Goal: Task Accomplishment & Management: Manage account settings

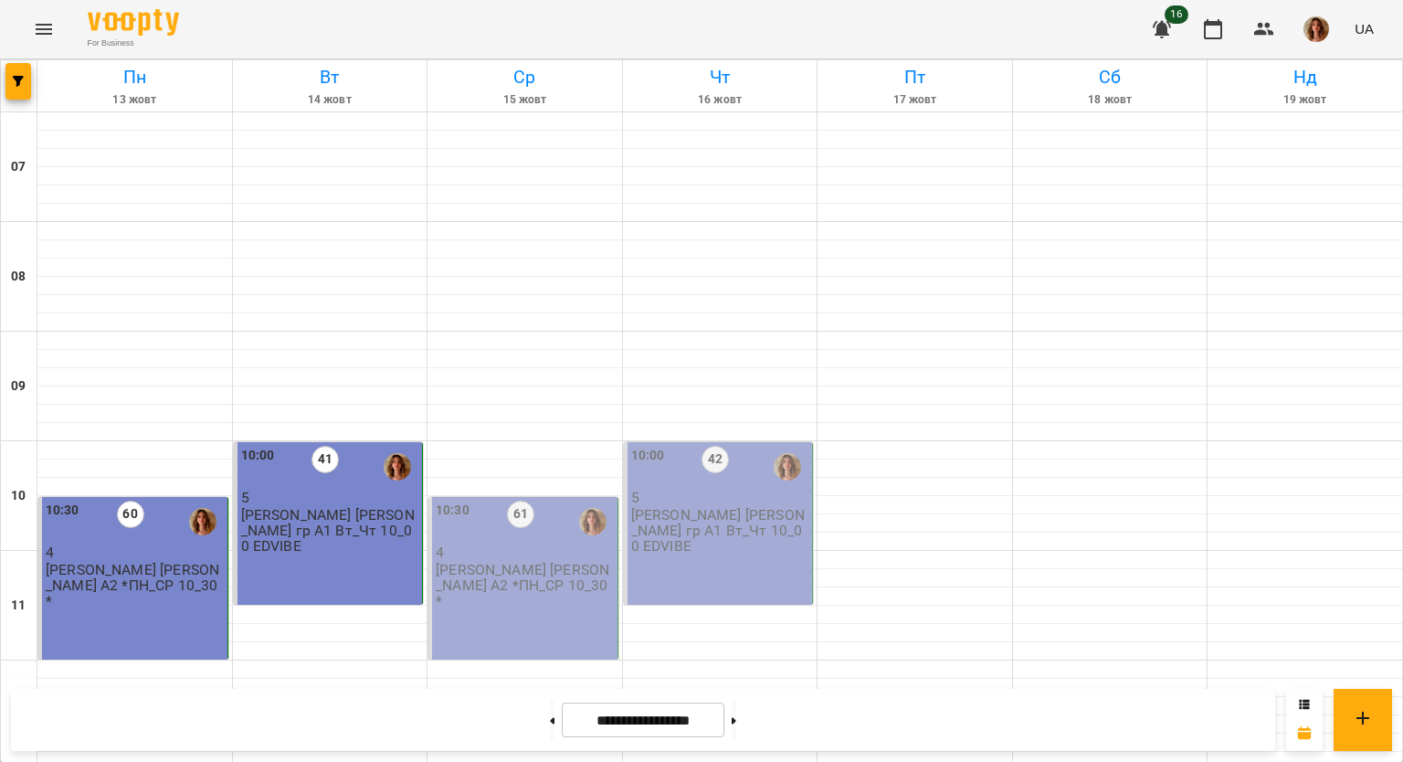
scroll to position [90, 0]
click at [520, 562] on p "[PERSON_NAME] [PERSON_NAME] А2 *ПН_СР 10_30*" at bounding box center [525, 585] width 178 height 47
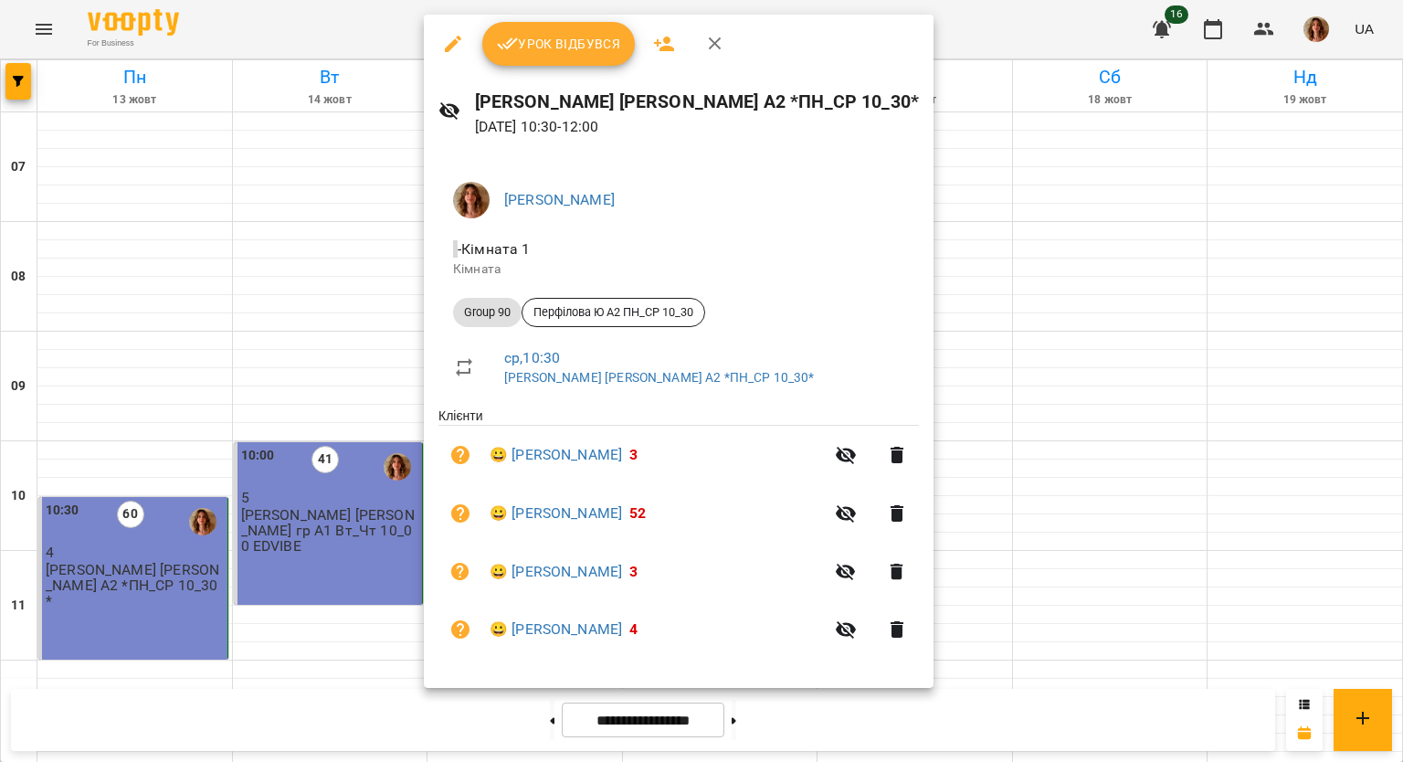
click at [563, 47] on span "Урок відбувся" at bounding box center [559, 44] width 124 height 22
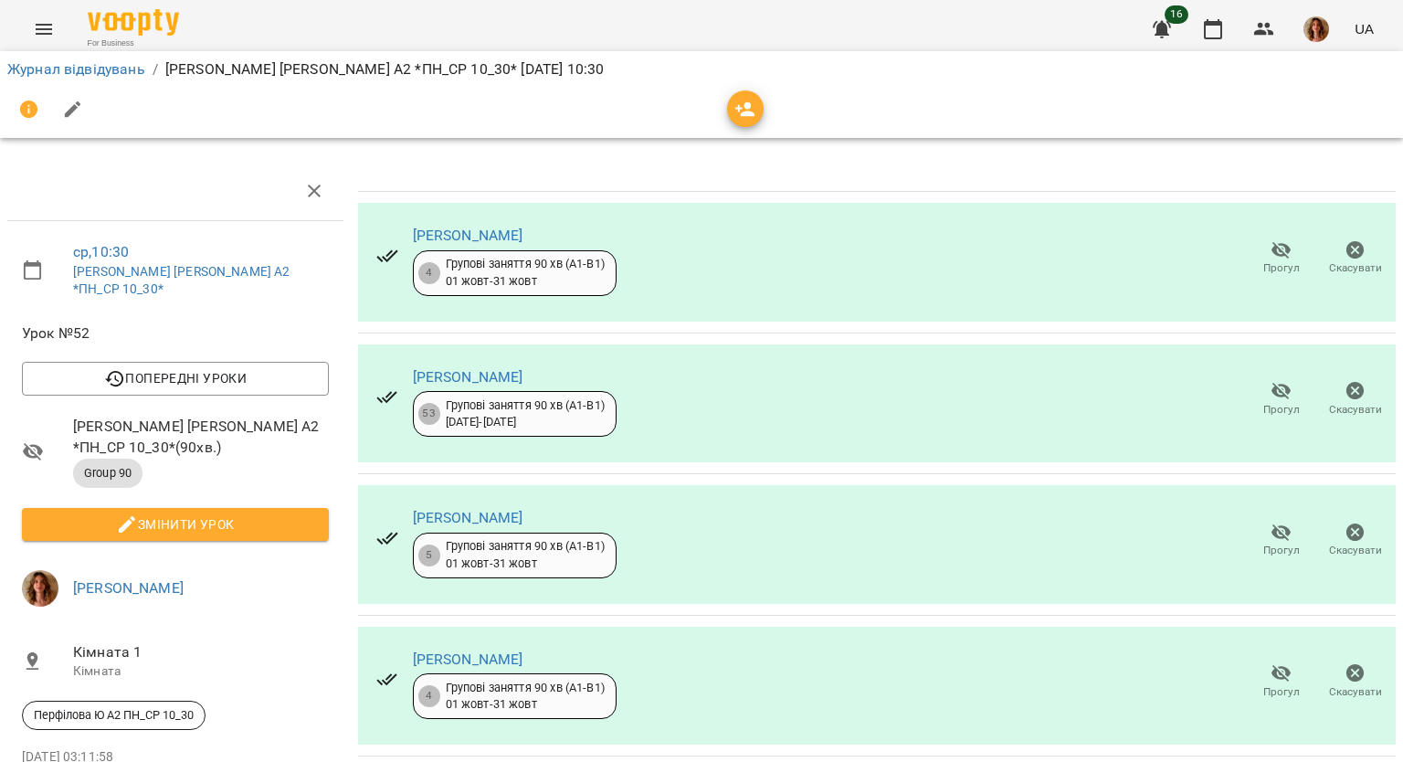
click at [77, 103] on icon "button" at bounding box center [73, 109] width 16 height 16
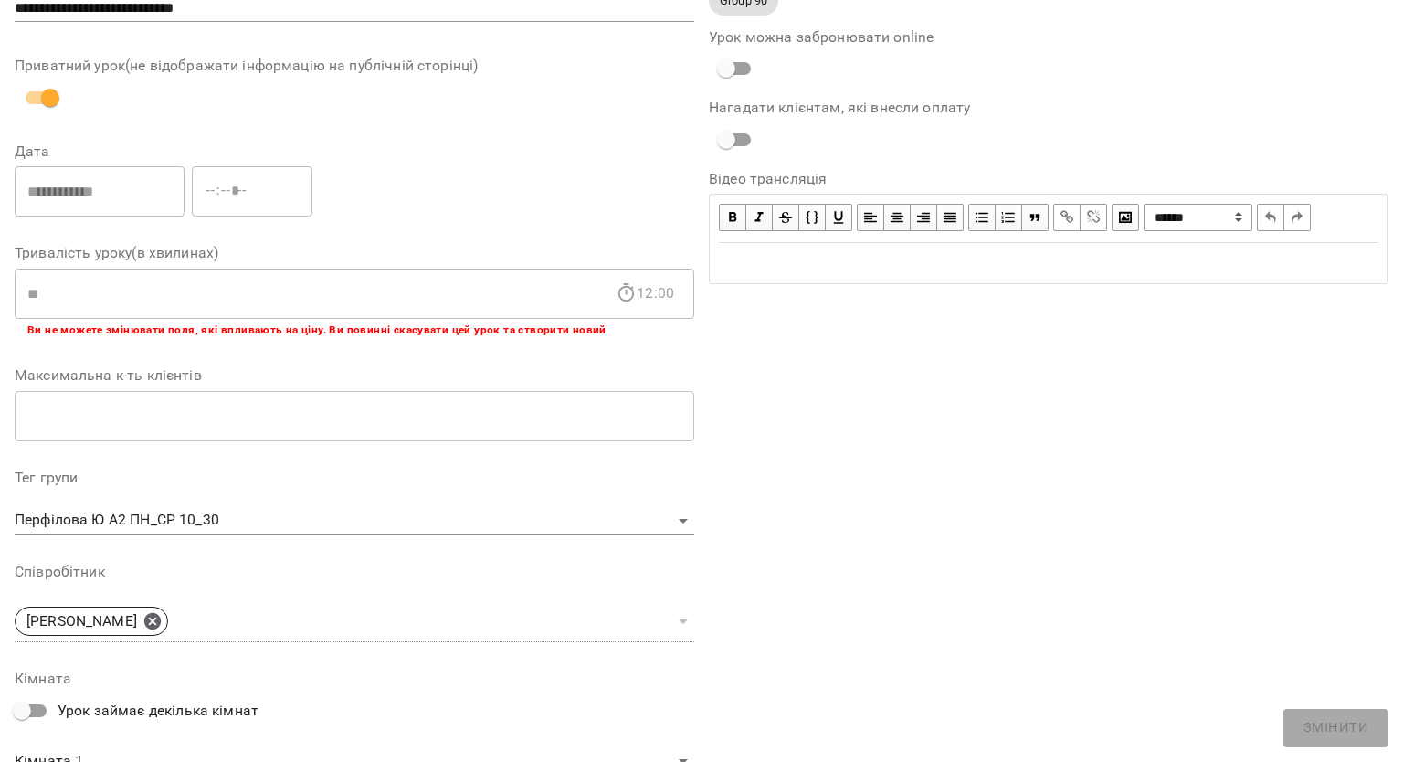
scroll to position [453, 0]
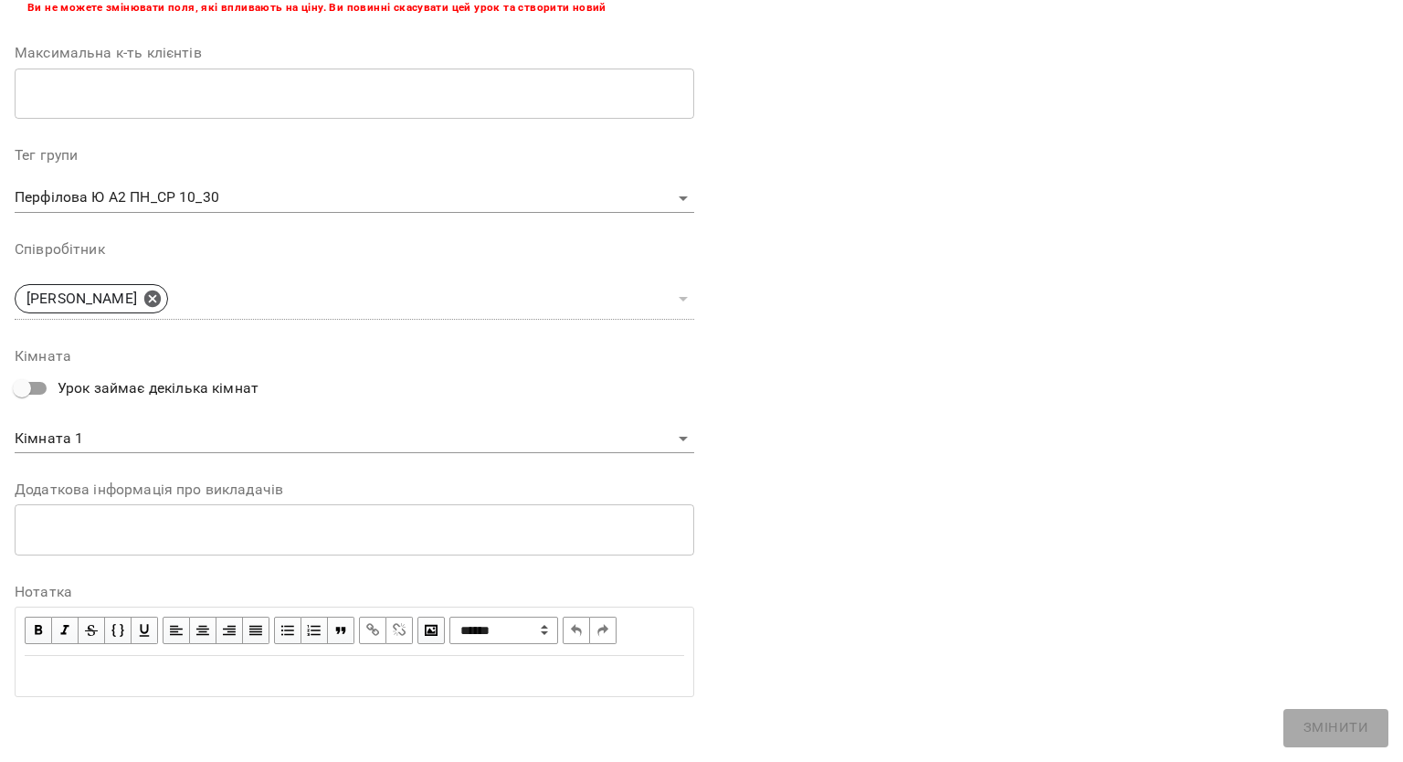
click at [88, 695] on div "**********" at bounding box center [354, 651] width 679 height 90
click at [96, 683] on div "Edit text" at bounding box center [354, 676] width 659 height 22
click at [33, 674] on span "**********" at bounding box center [113, 676] width 177 height 14
click at [350, 675] on div "**********" at bounding box center [354, 676] width 659 height 22
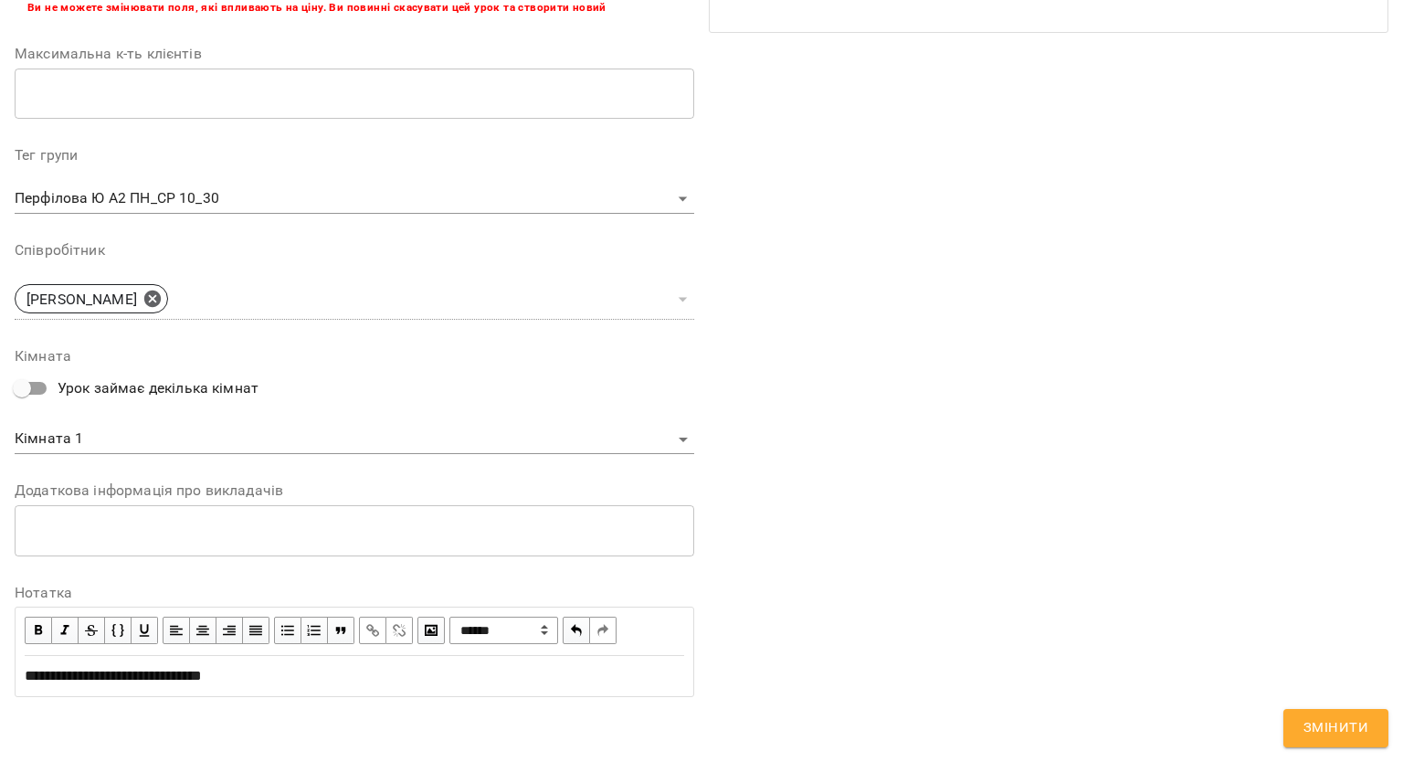
click at [1334, 731] on span "Змінити" at bounding box center [1335, 728] width 65 height 24
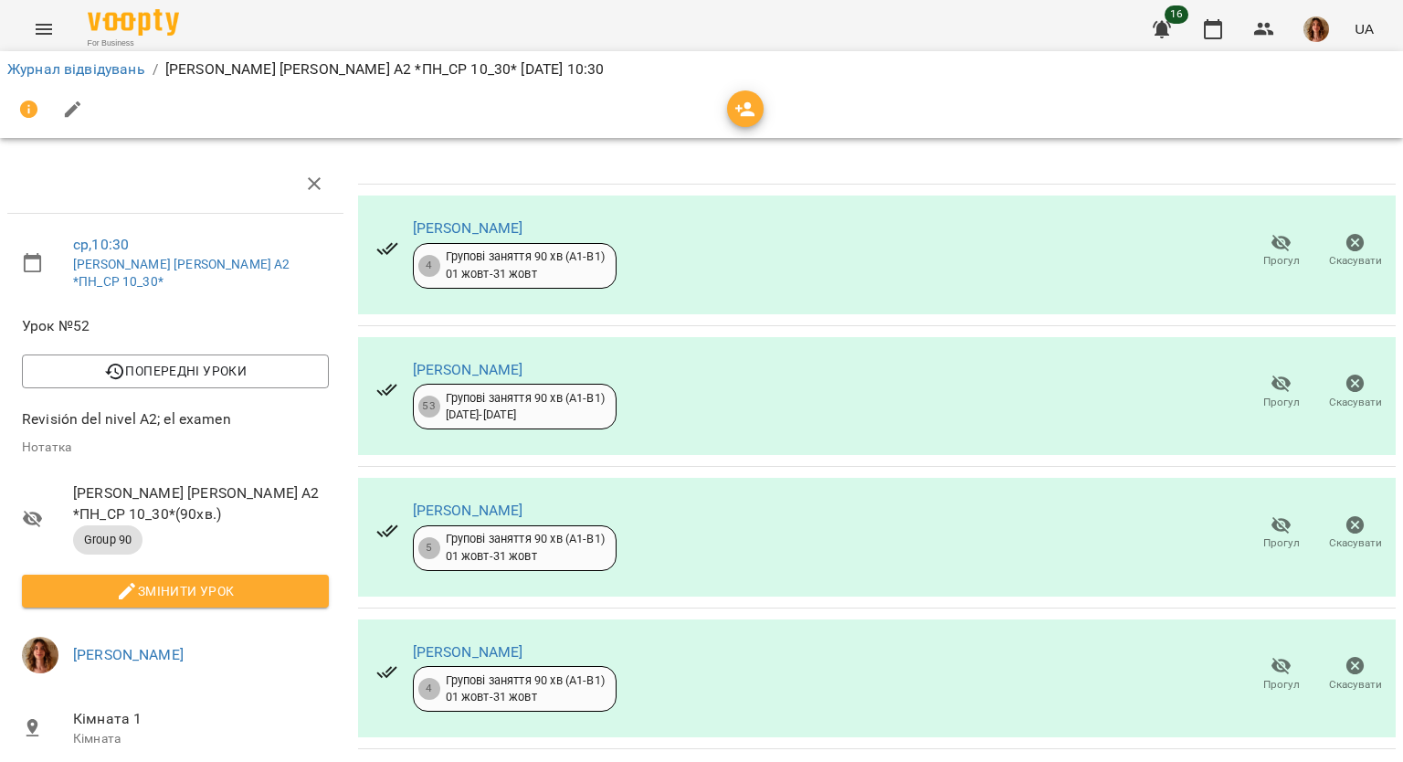
scroll to position [0, 0]
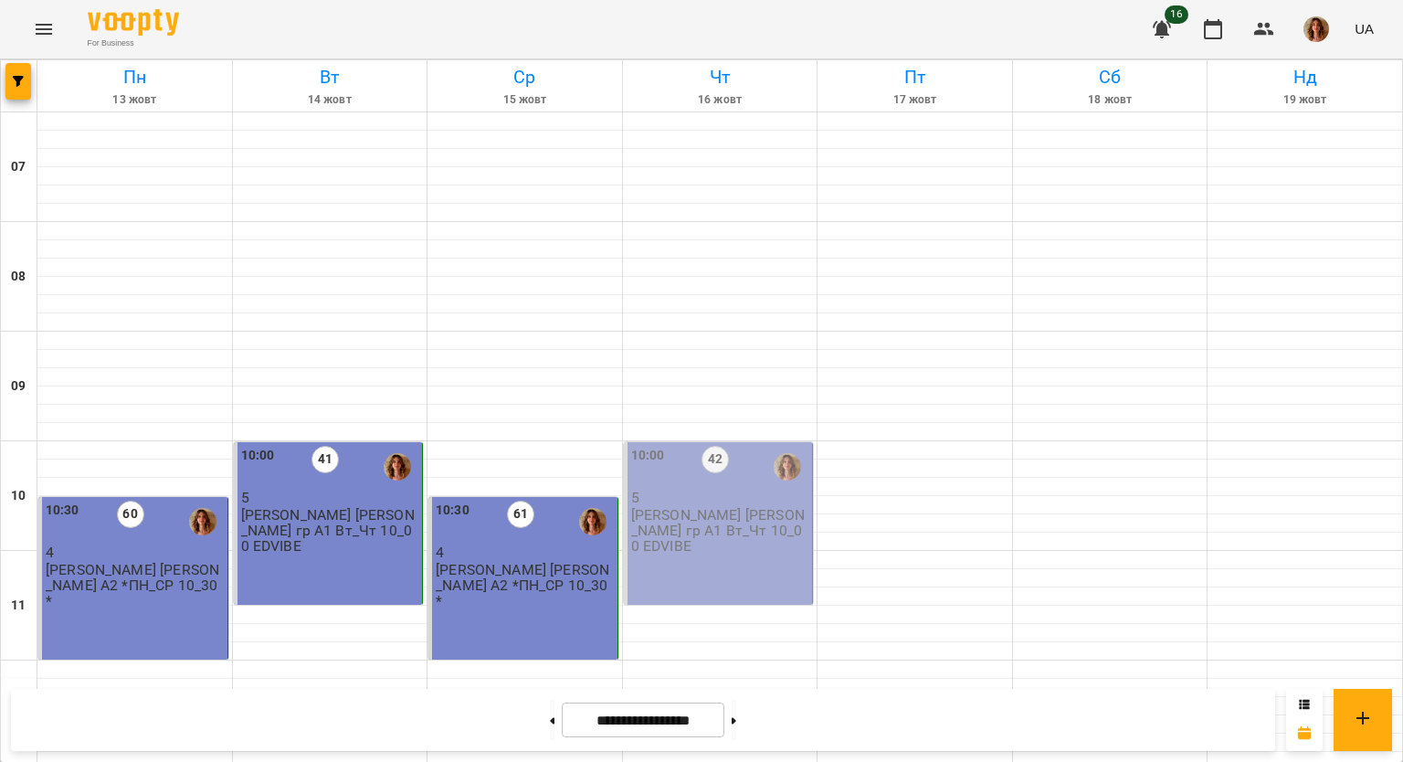
scroll to position [183, 0]
click at [549, 497] on div "10:30 61 4 [PERSON_NAME] [PERSON_NAME] А2 *ПН_СР 10_30*" at bounding box center [523, 578] width 190 height 163
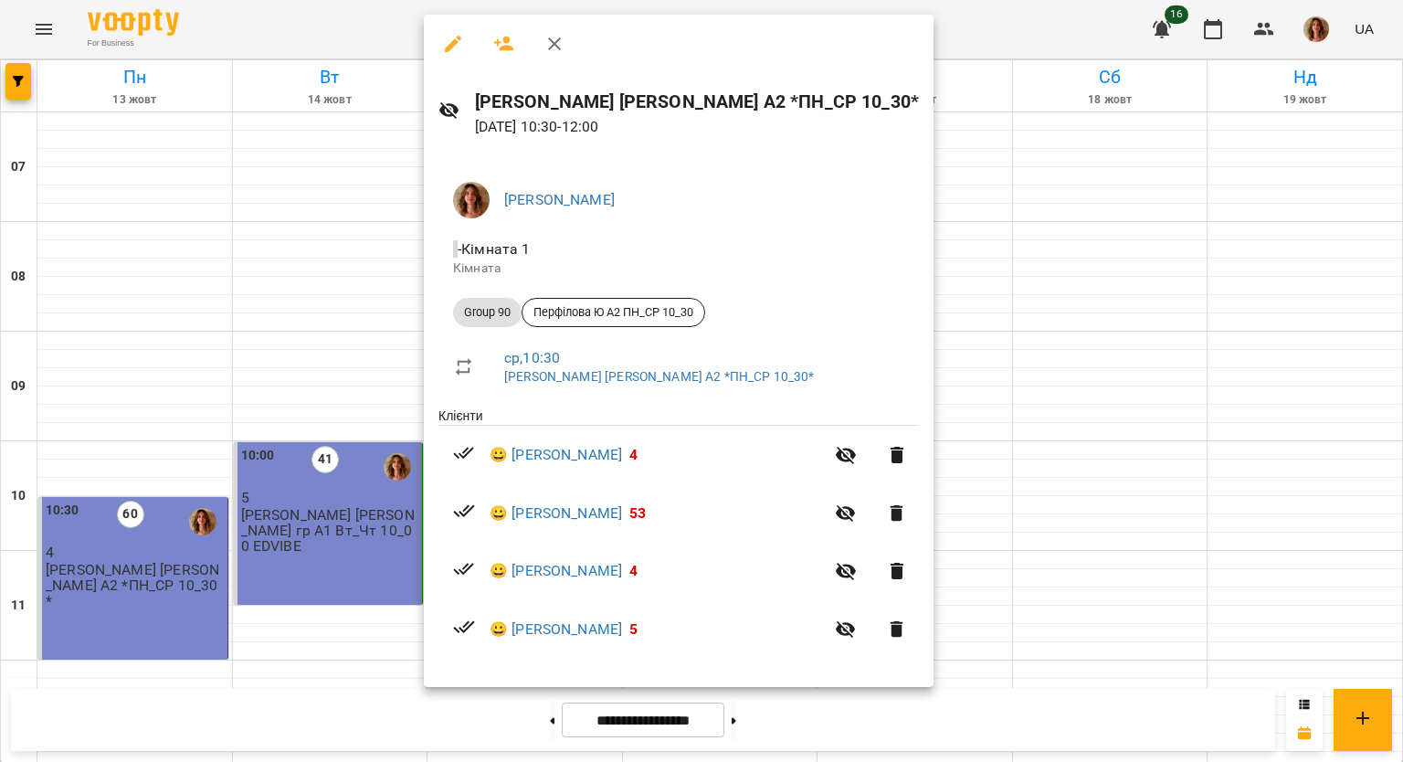
click at [1044, 424] on div at bounding box center [701, 381] width 1403 height 762
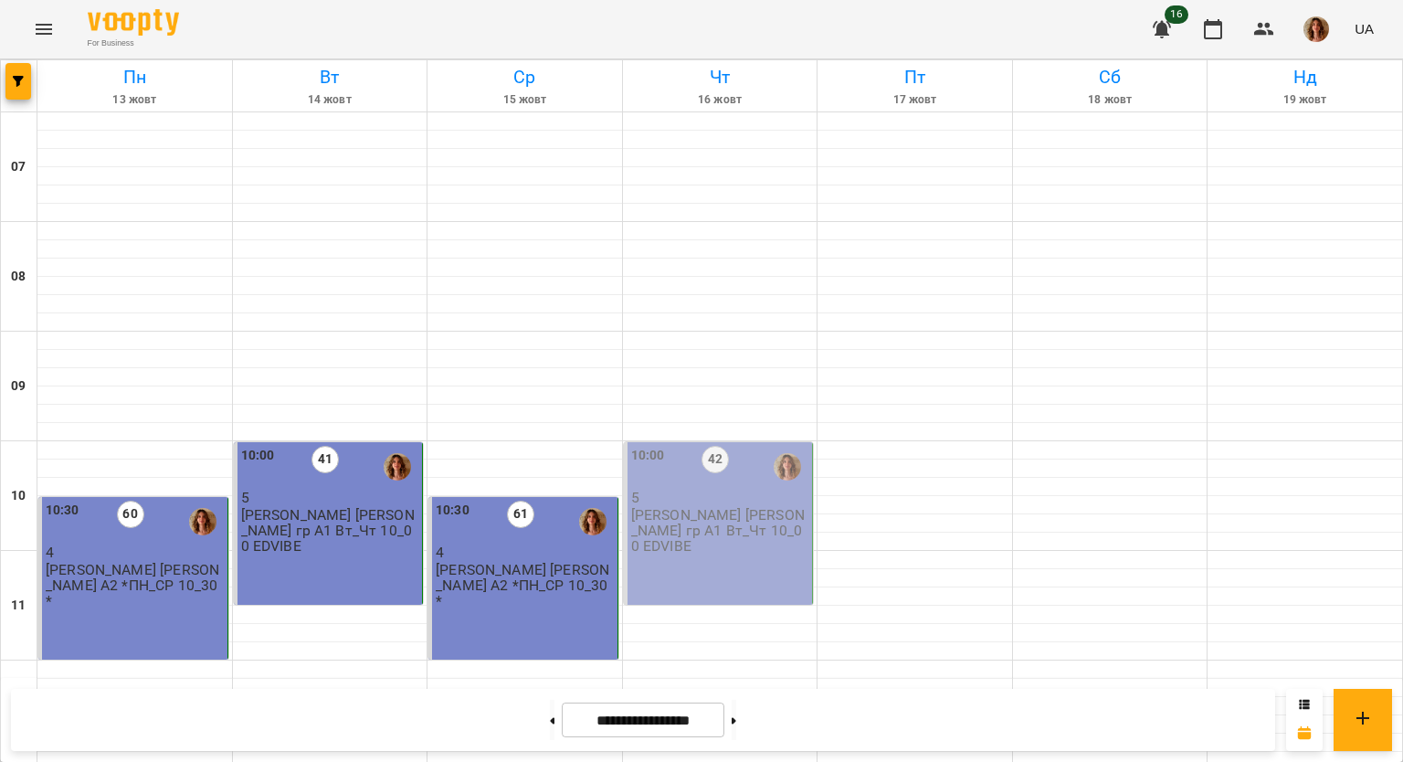
scroll to position [364, 0]
click at [553, 562] on p "[PERSON_NAME] [PERSON_NAME] А2 *ПН_СР 10_30*" at bounding box center [525, 585] width 178 height 47
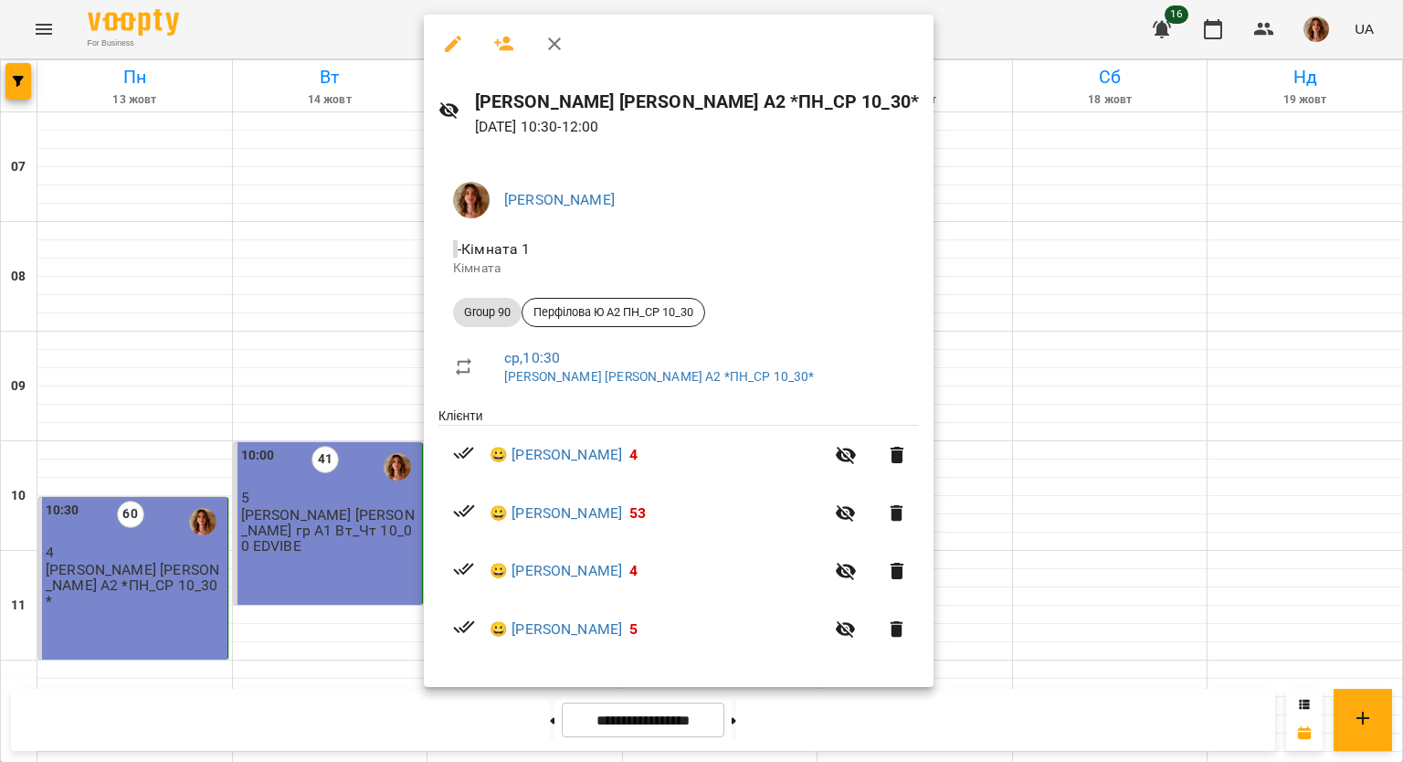
click at [450, 46] on icon "button" at bounding box center [453, 44] width 16 height 16
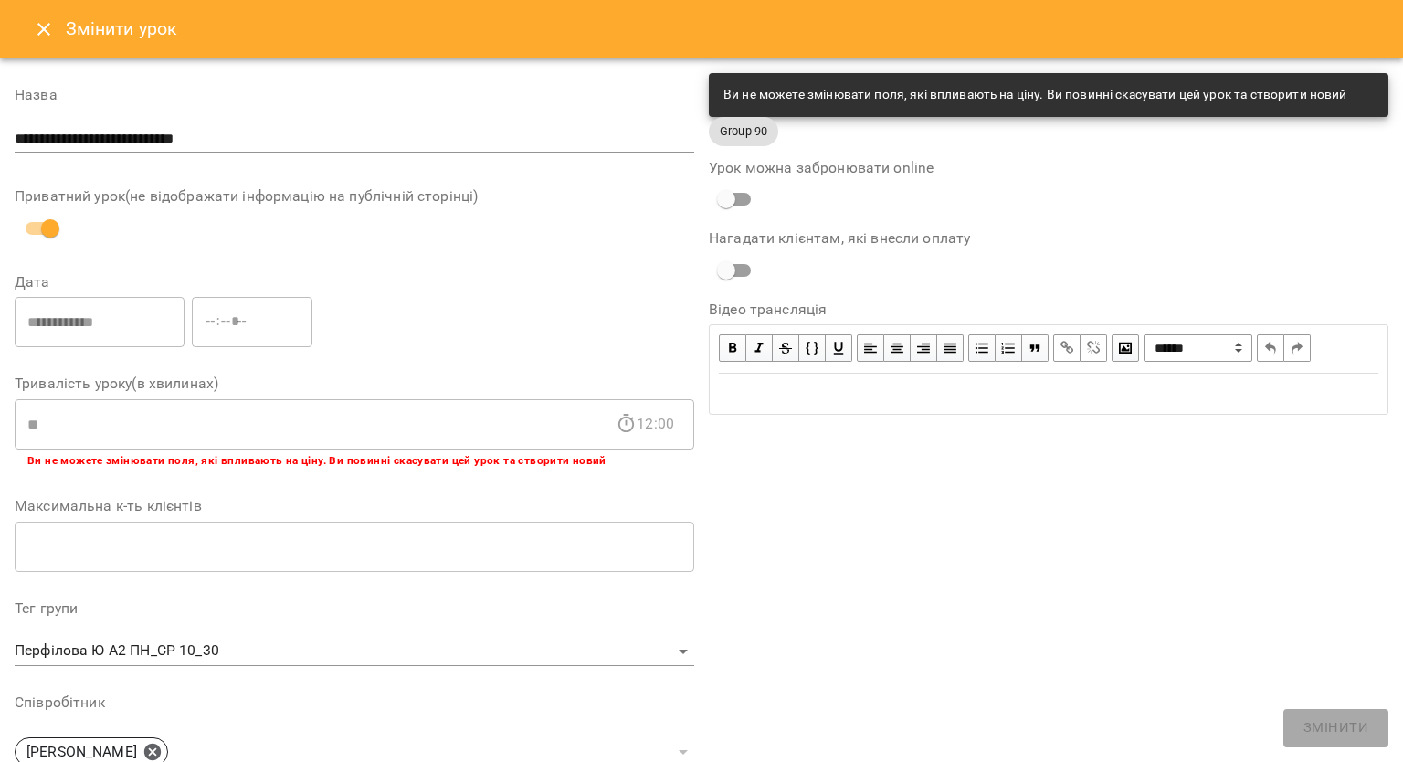
click at [37, 24] on icon "Close" at bounding box center [43, 29] width 13 height 13
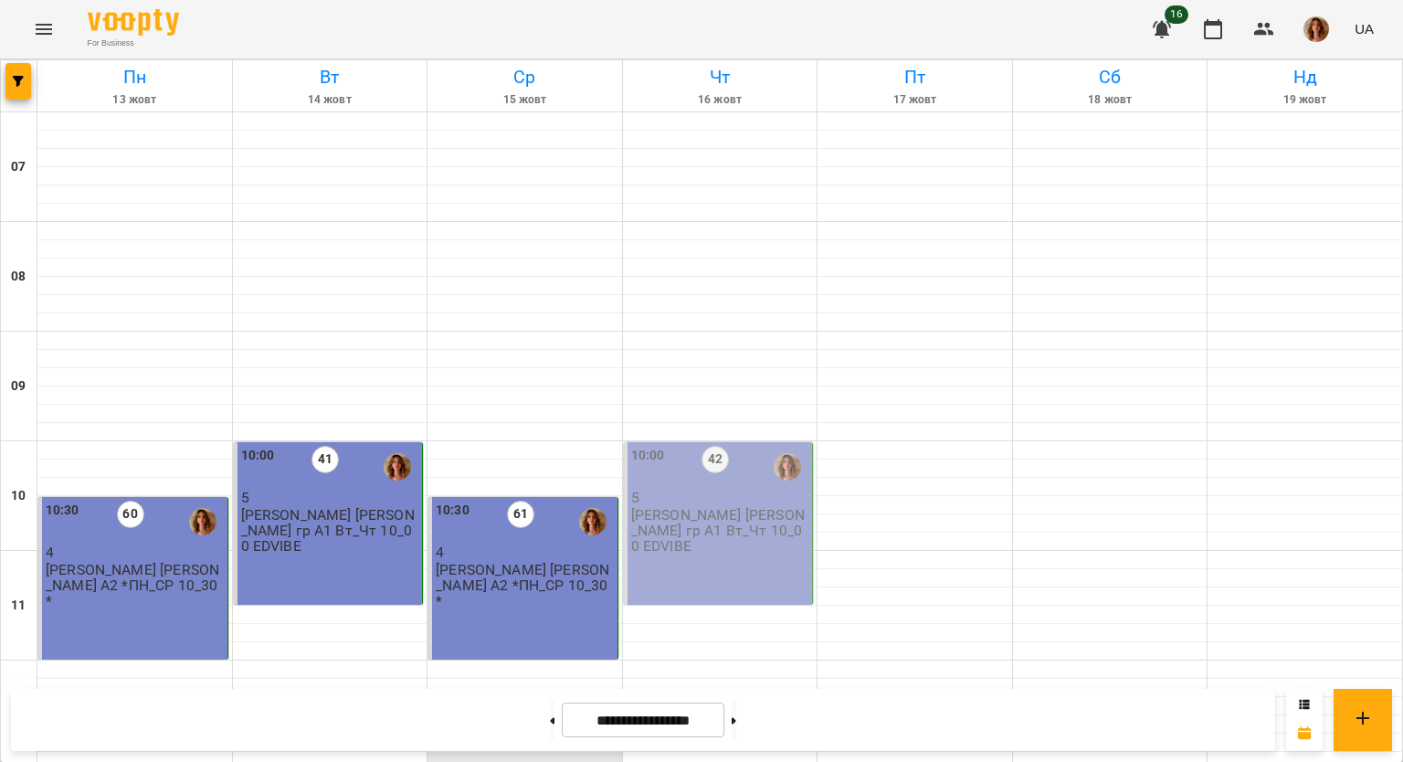
scroll to position [273, 0]
